Goal: Task Accomplishment & Management: Use online tool/utility

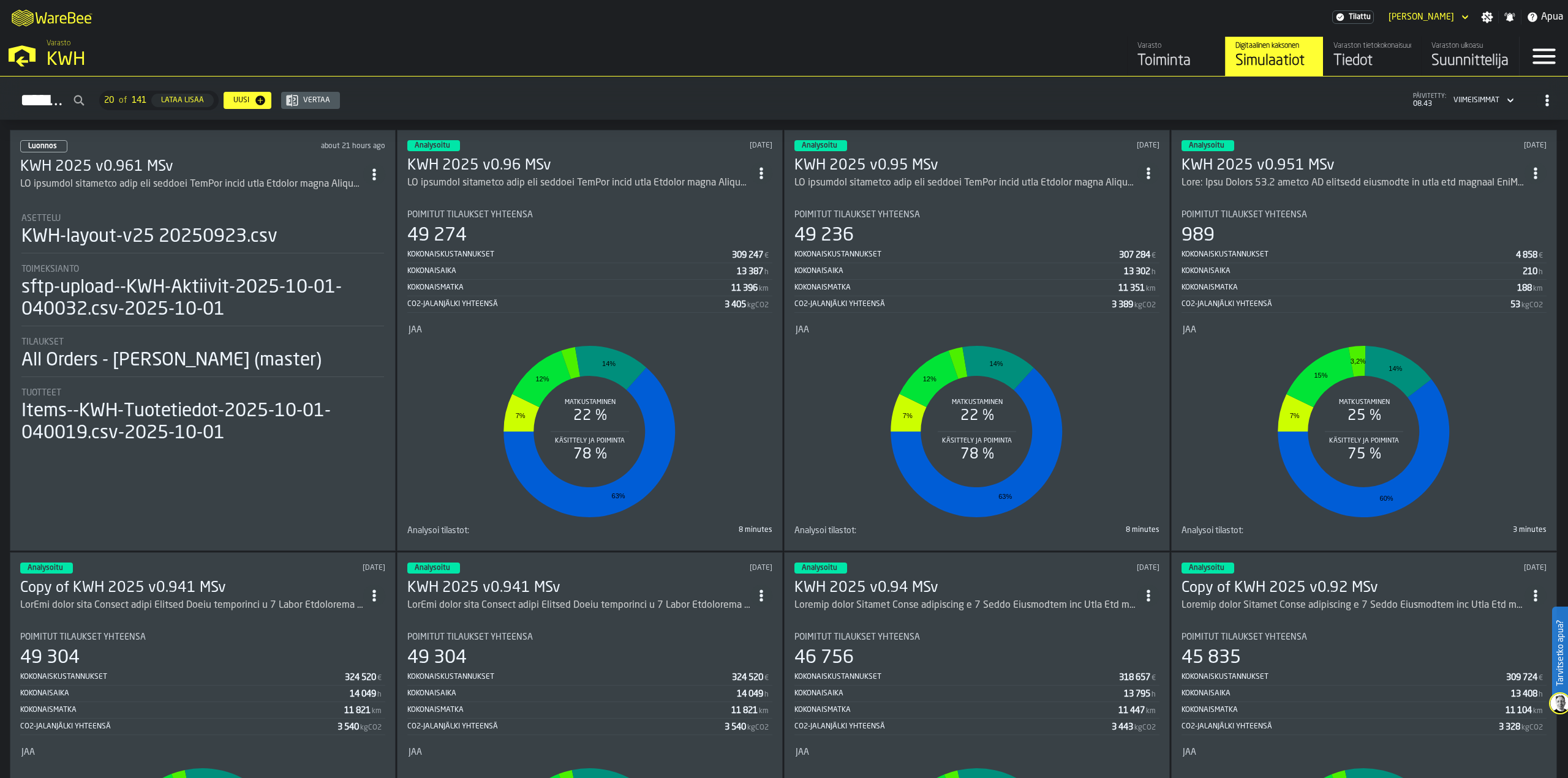
click at [61, 61] on div "KWH" at bounding box center [211, 60] width 330 height 22
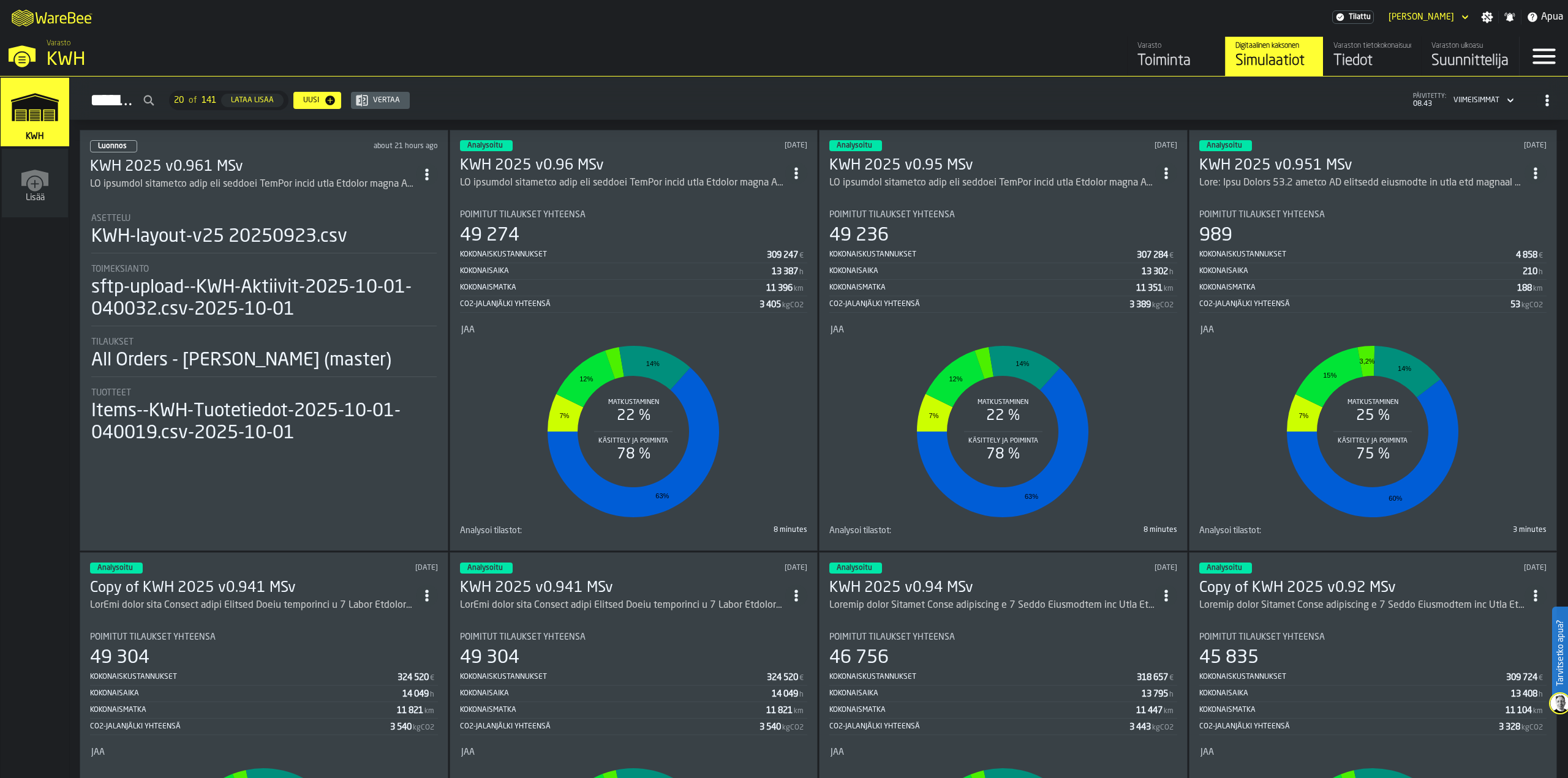
click at [39, 115] on icon "link-to-/wh/i/4fb45246-3b77-4bb5-b880-c337c3c5facb/simulations" at bounding box center [35, 107] width 59 height 49
click at [1166, 64] on div "Toiminta" at bounding box center [1176, 61] width 78 height 20
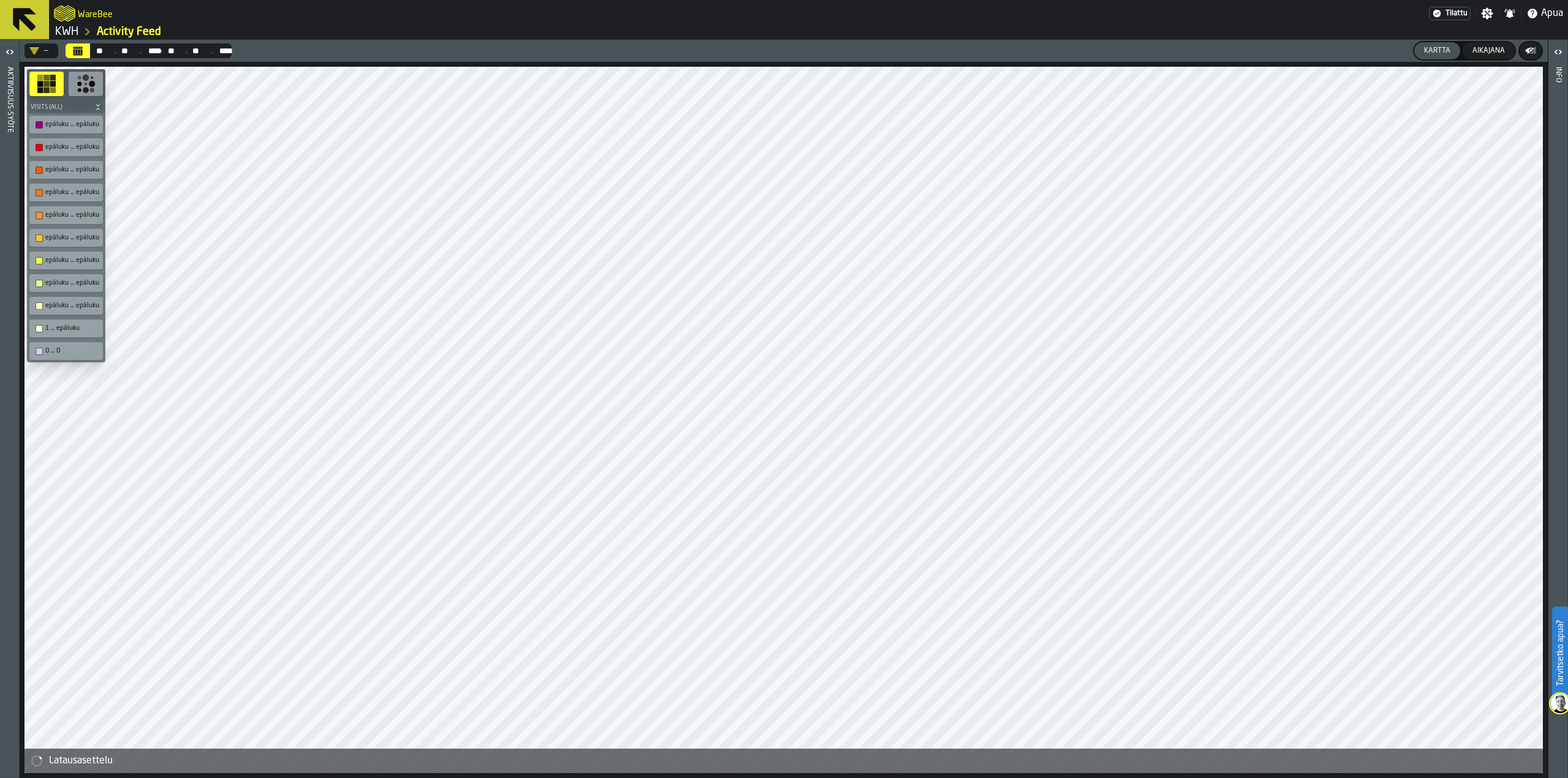
click at [27, 17] on icon at bounding box center [24, 19] width 30 height 30
click at [1166, 48] on div "Kartta" at bounding box center [1438, 50] width 36 height 8
click at [1166, 52] on div "Kartta" at bounding box center [1438, 50] width 36 height 8
click at [1166, 53] on div "Aikajana" at bounding box center [1489, 50] width 42 height 8
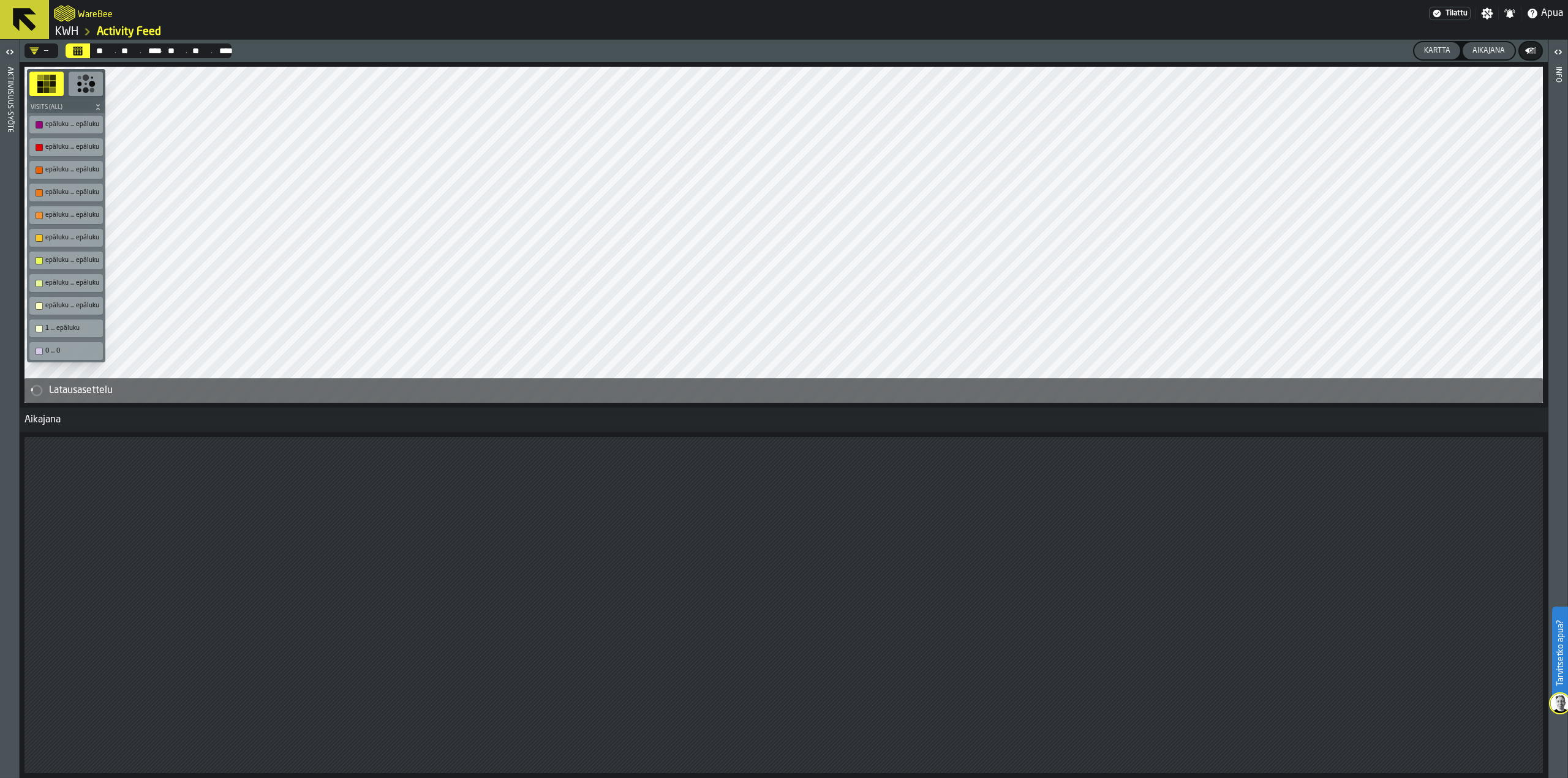
click at [1166, 50] on div "Kartta" at bounding box center [1438, 50] width 36 height 8
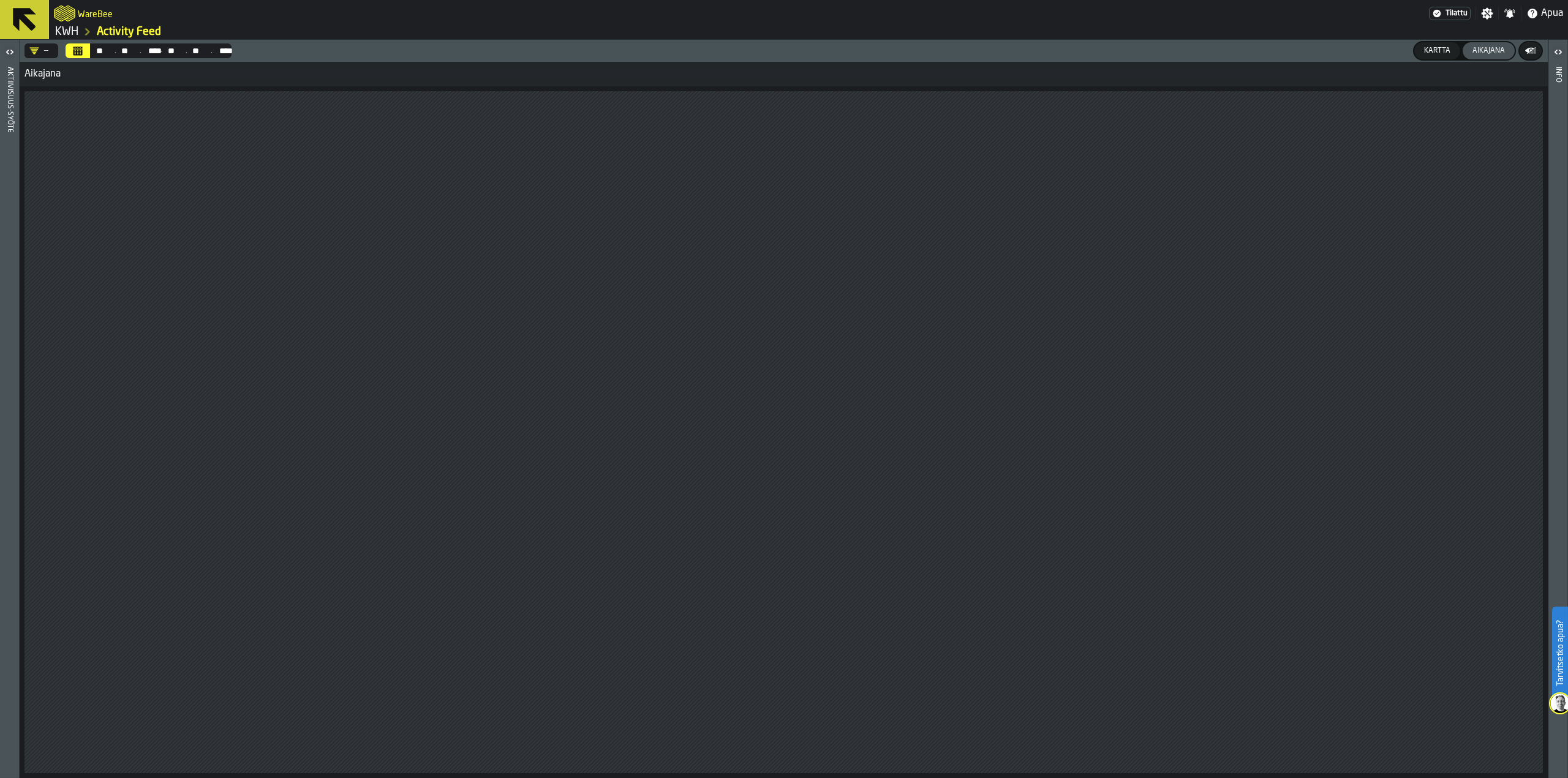
click at [74, 30] on link "KWH" at bounding box center [67, 32] width 23 height 14
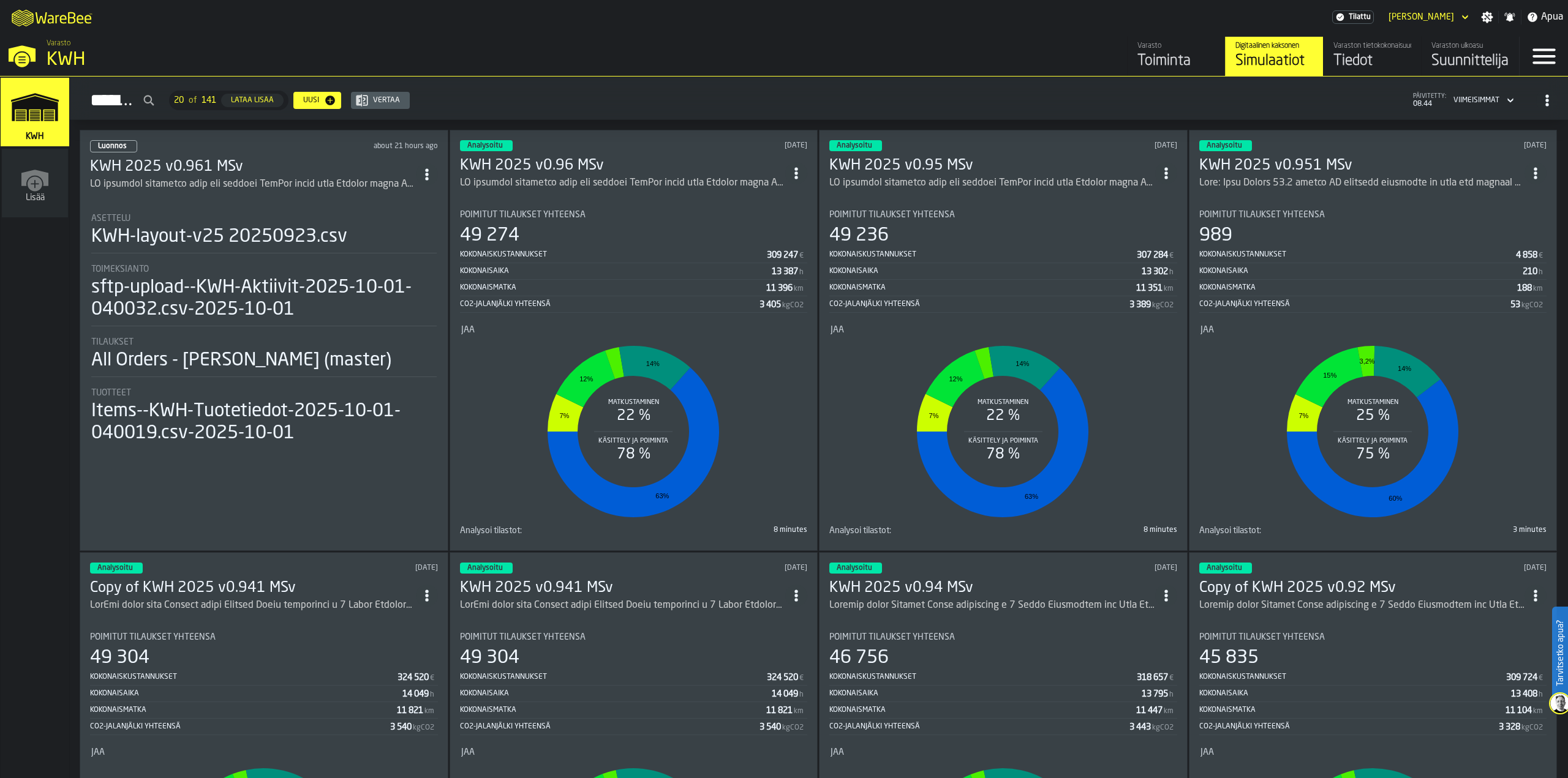
click at [1166, 61] on div "Tiedot" at bounding box center [1372, 61] width 78 height 20
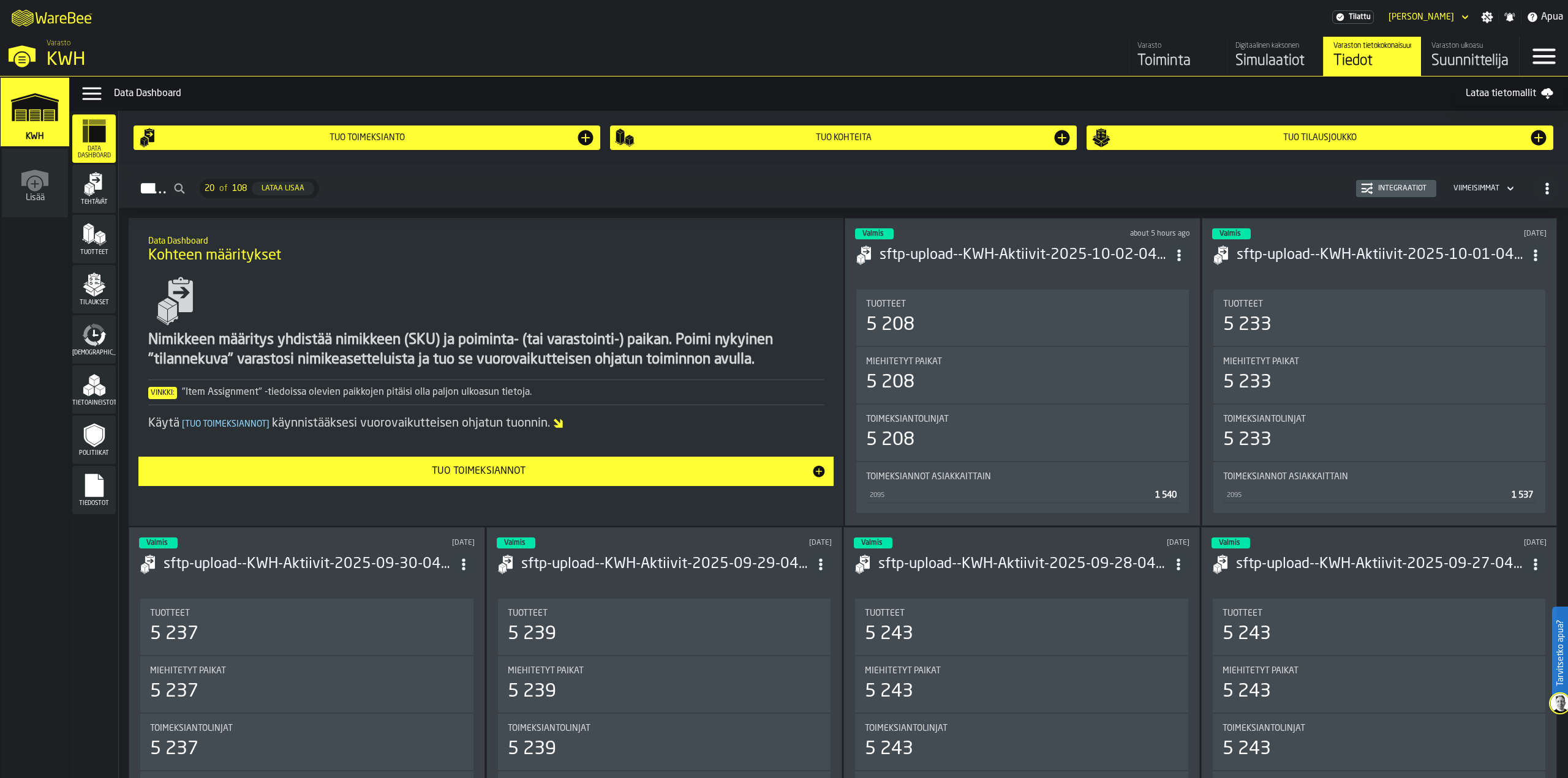
click at [1166, 62] on div "Suunnittelija" at bounding box center [1470, 61] width 78 height 20
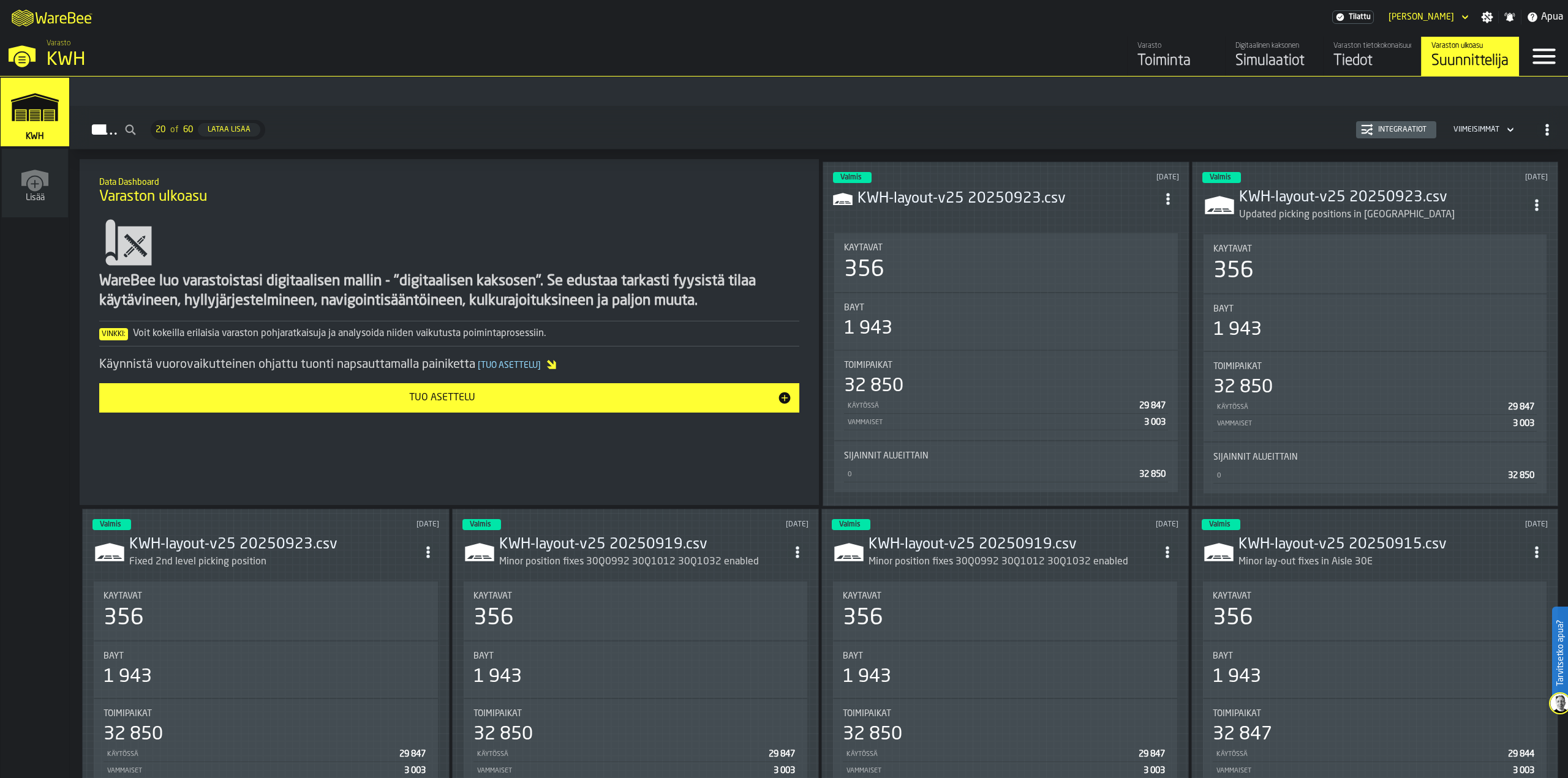
scroll to position [123, 0]
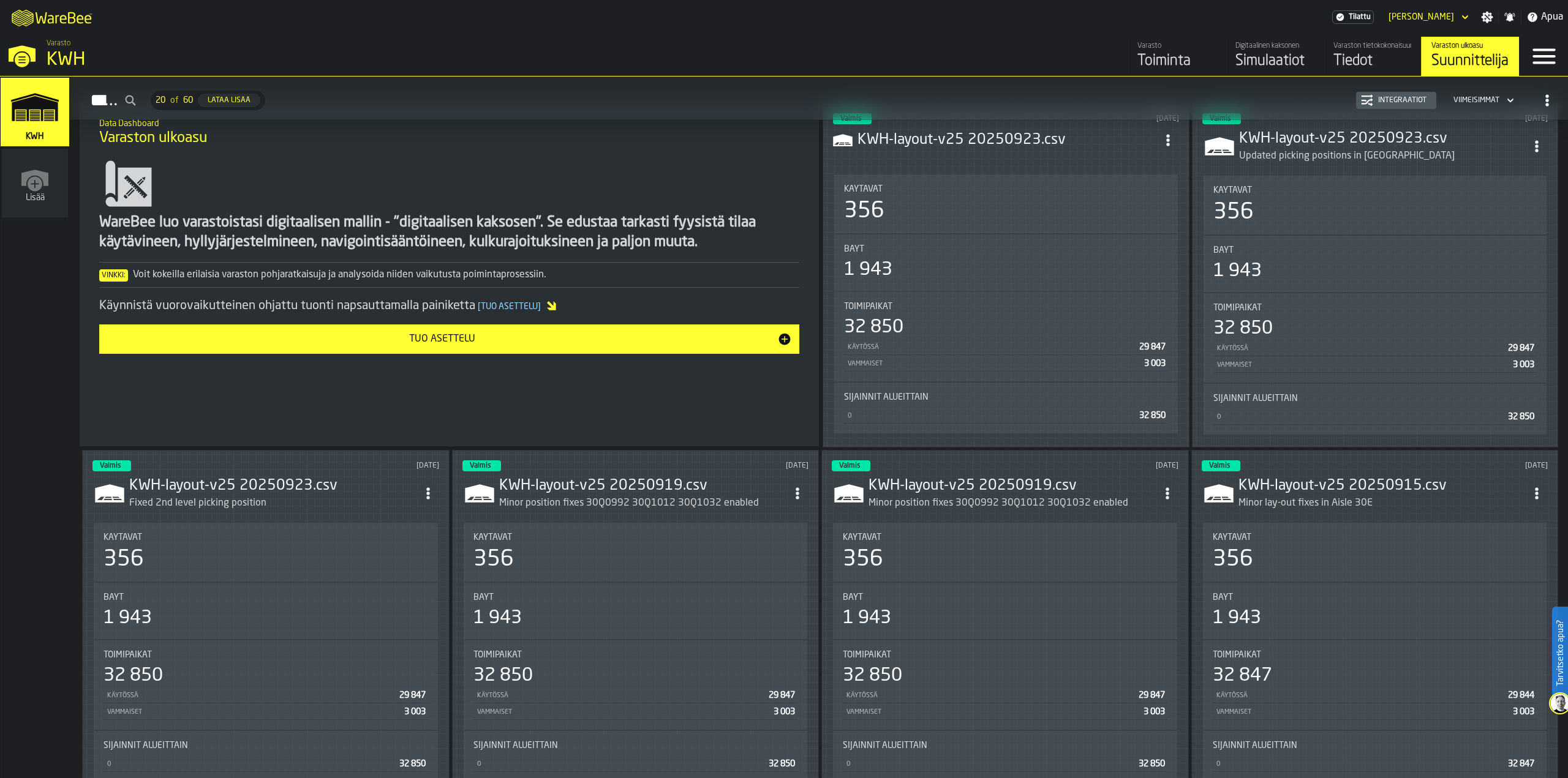
click at [268, 497] on div "Fixed 2nd level picking position" at bounding box center [274, 503] width 288 height 14
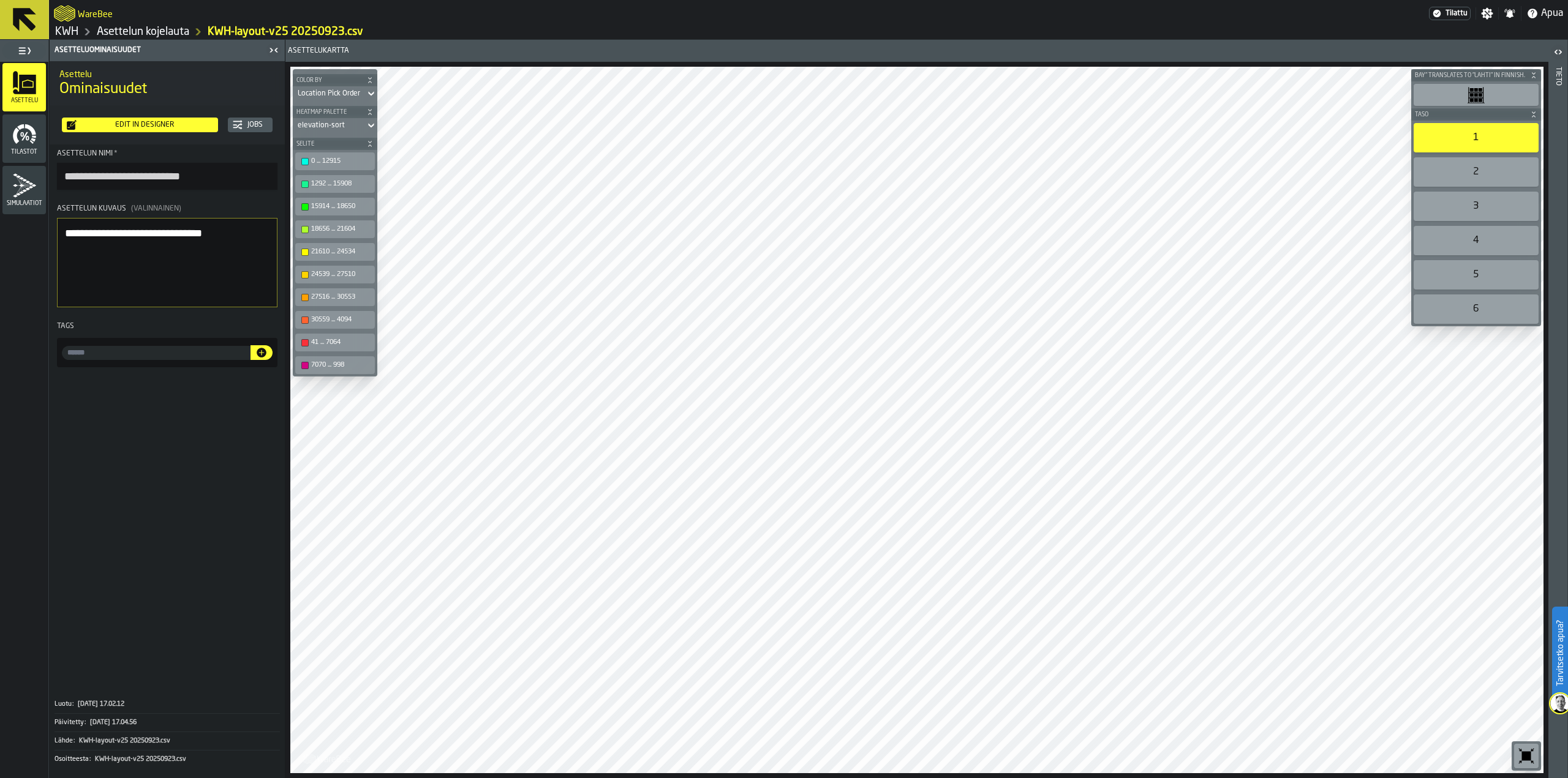
click at [1166, 177] on div "2" at bounding box center [1476, 172] width 125 height 30
click at [1166, 167] on div "2" at bounding box center [1476, 172] width 125 height 30
click at [1166, 138] on div "1" at bounding box center [1476, 137] width 125 height 30
